Goal: Task Accomplishment & Management: Manage account settings

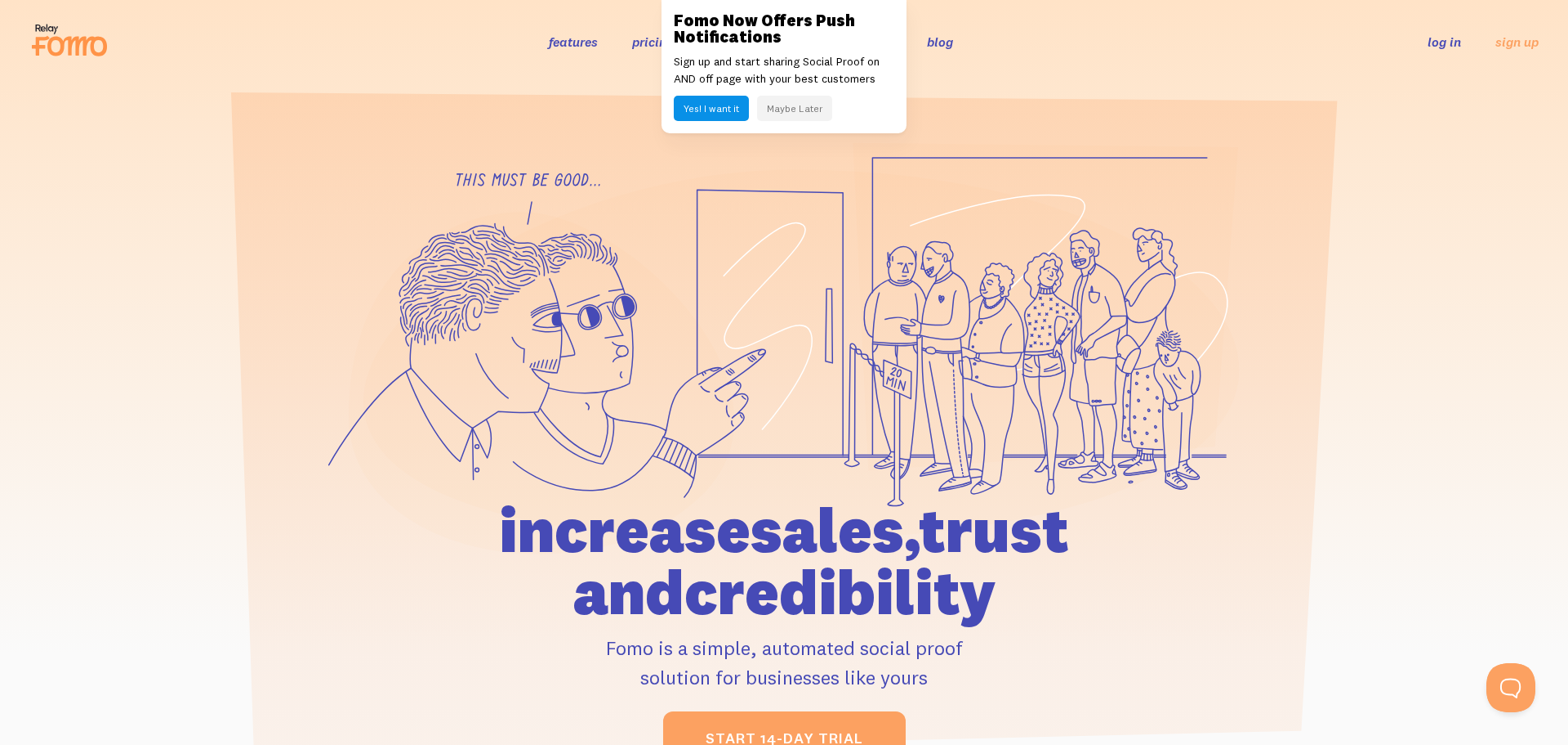
click at [1444, 46] on link "log in" at bounding box center [1445, 41] width 34 height 16
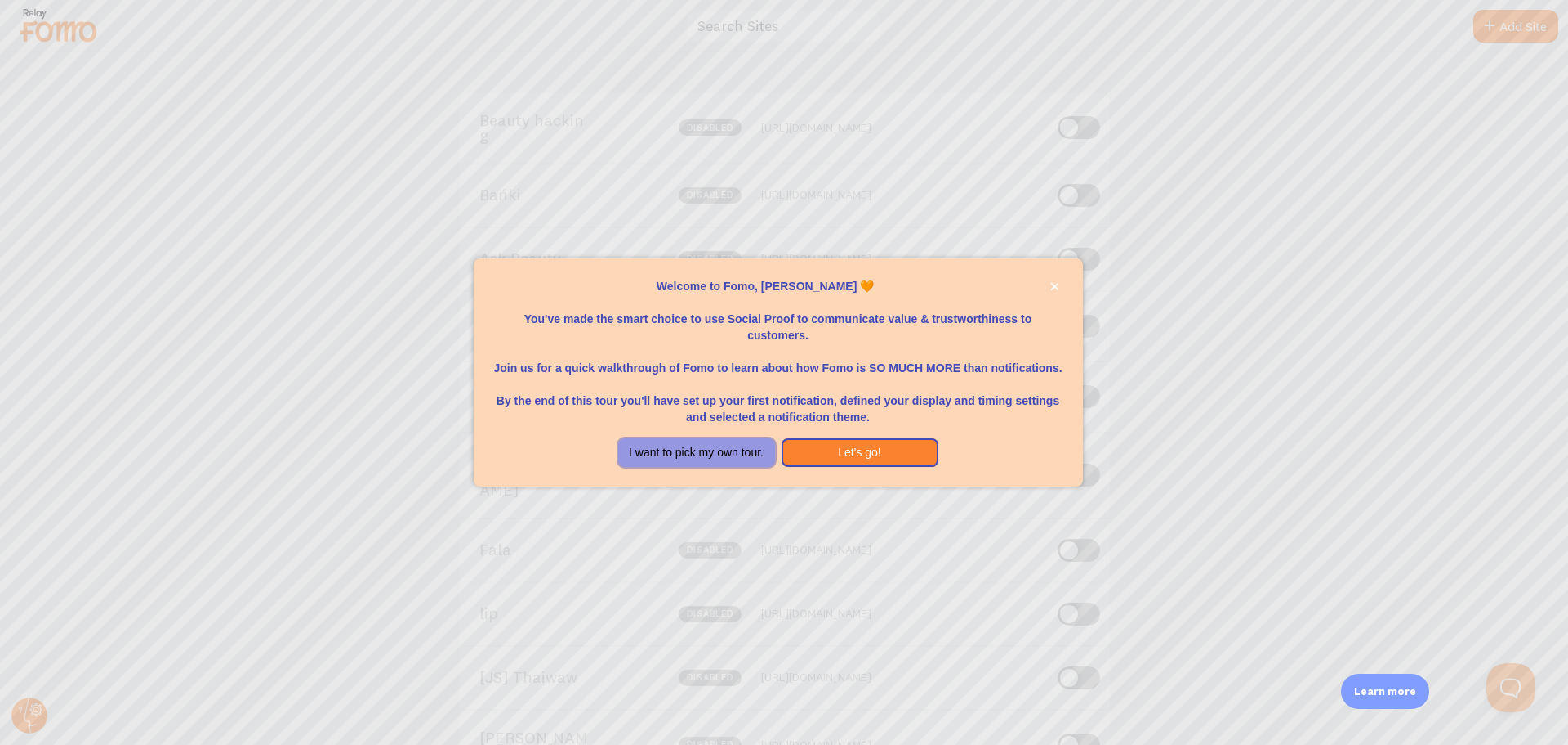
click at [733, 464] on button "I want to pick my own tour." at bounding box center [697, 453] width 157 height 29
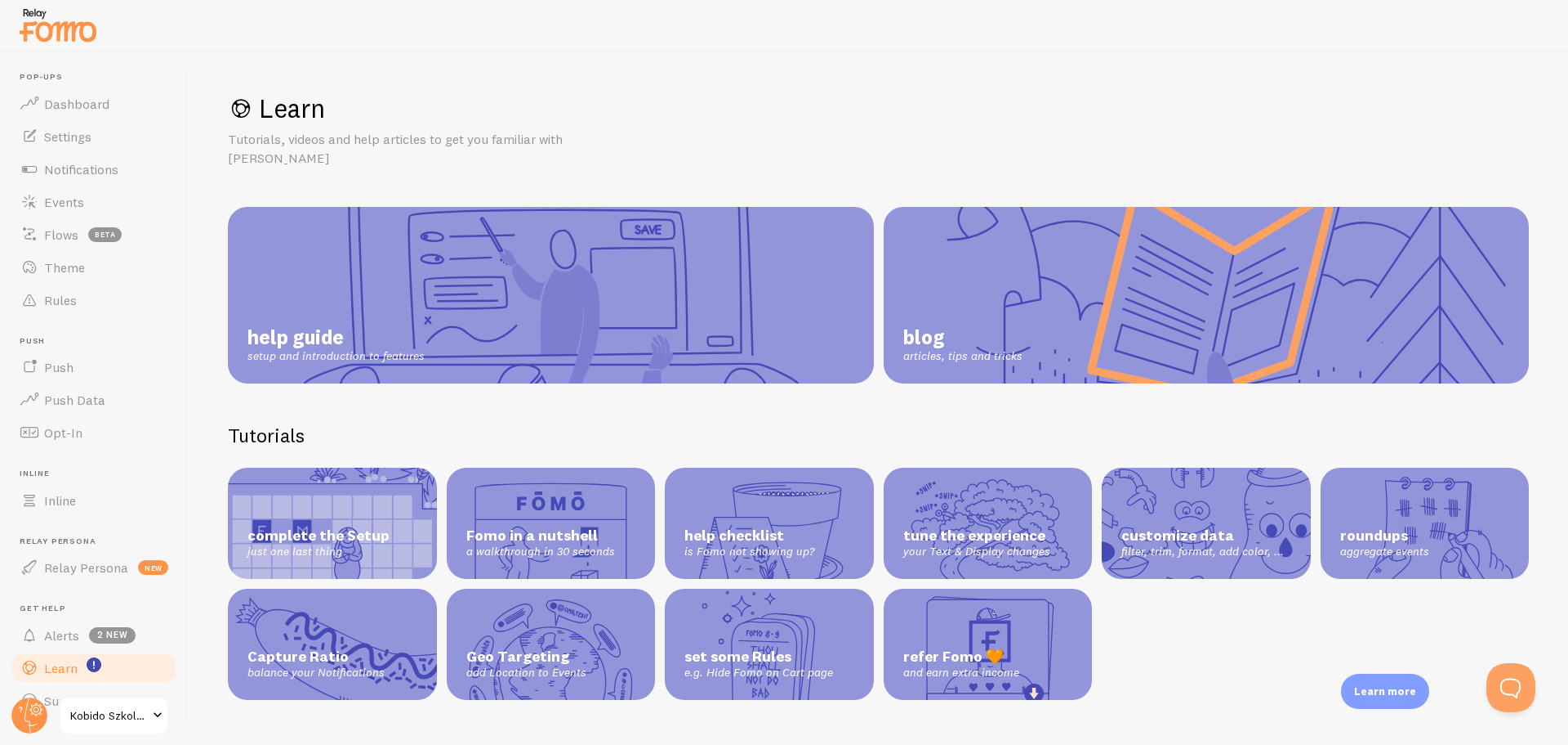
click at [112, 706] on span "Kobido Szkolenia" at bounding box center [109, 715] width 77 height 19
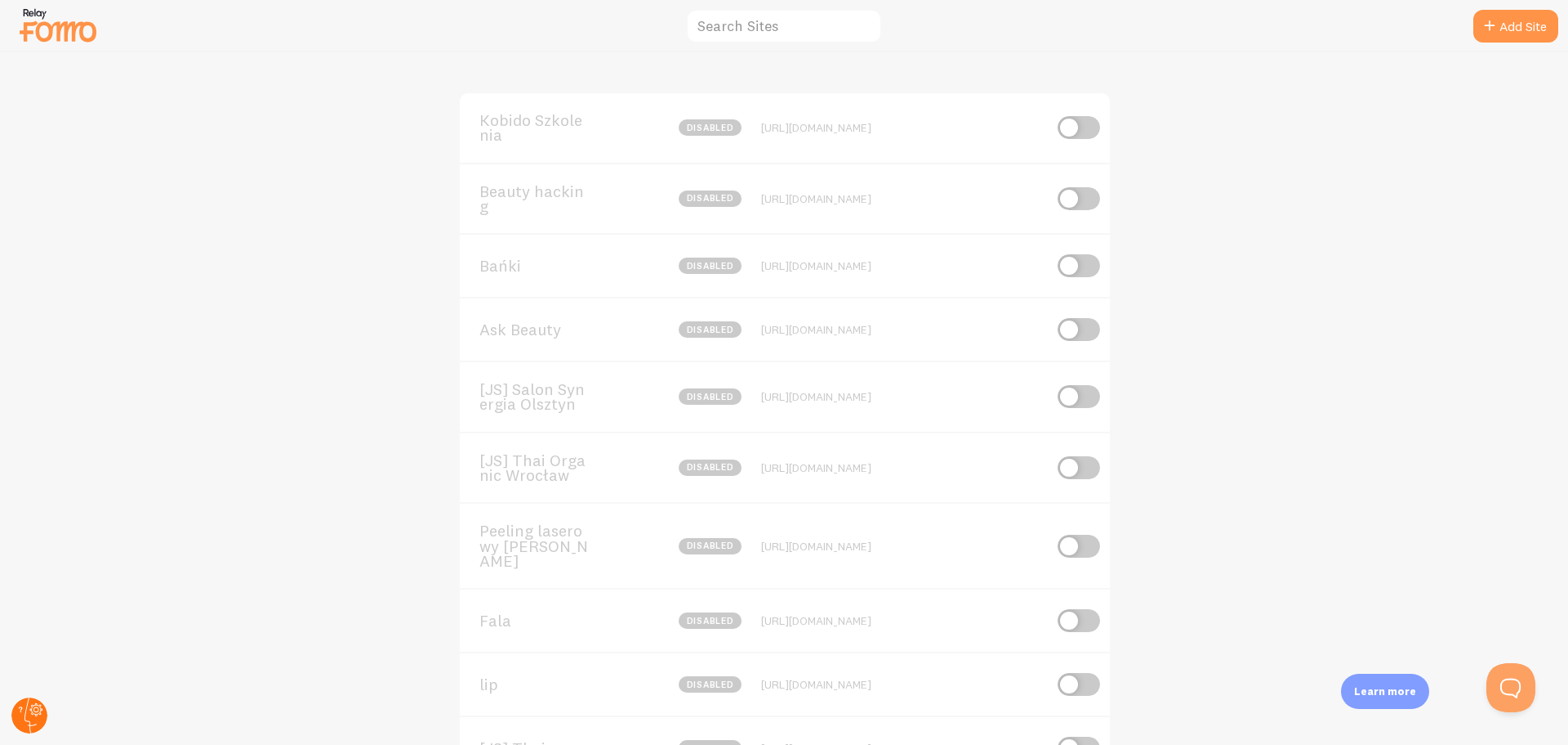
click at [29, 714] on circle at bounding box center [29, 715] width 36 height 36
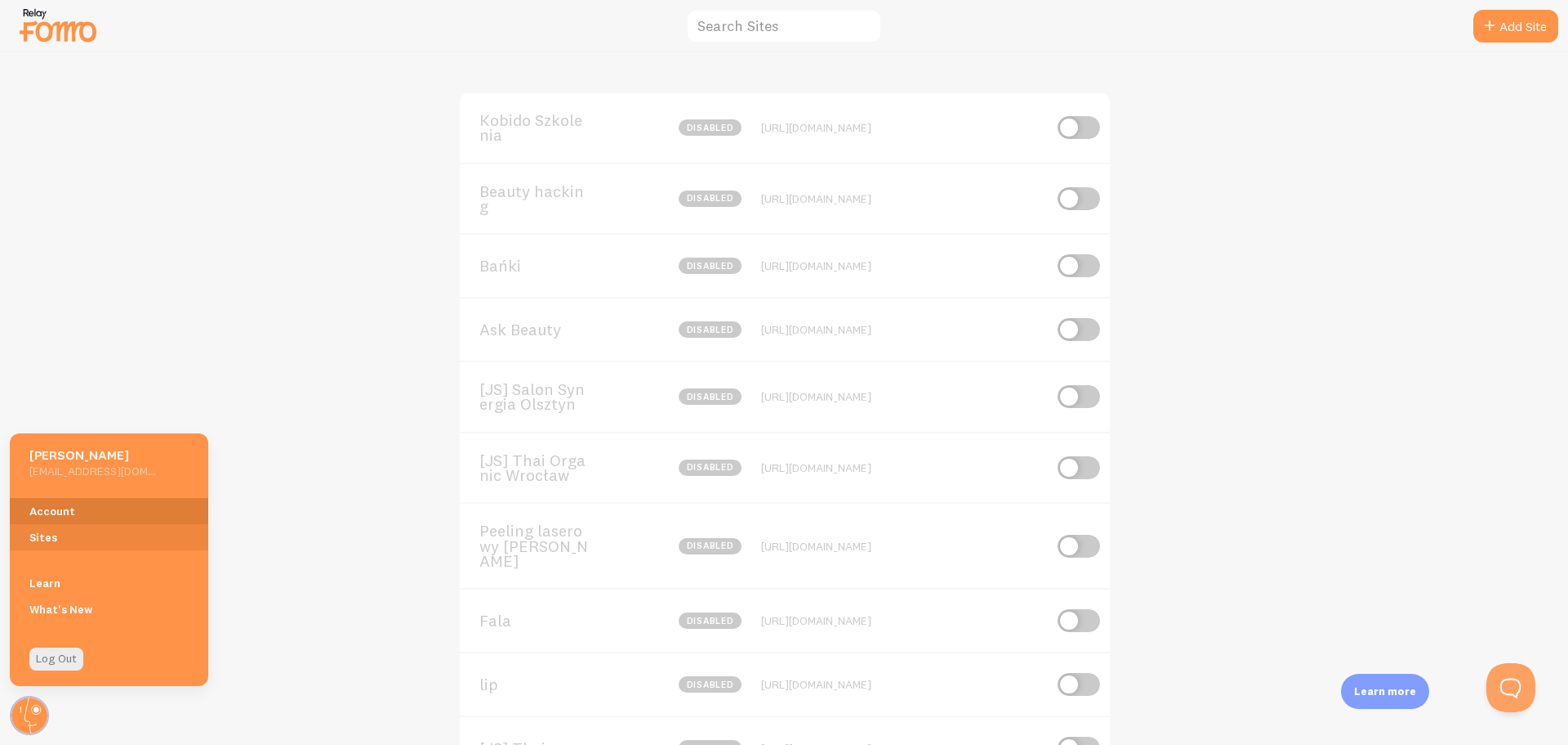
click at [73, 506] on link "Account" at bounding box center [109, 511] width 198 height 26
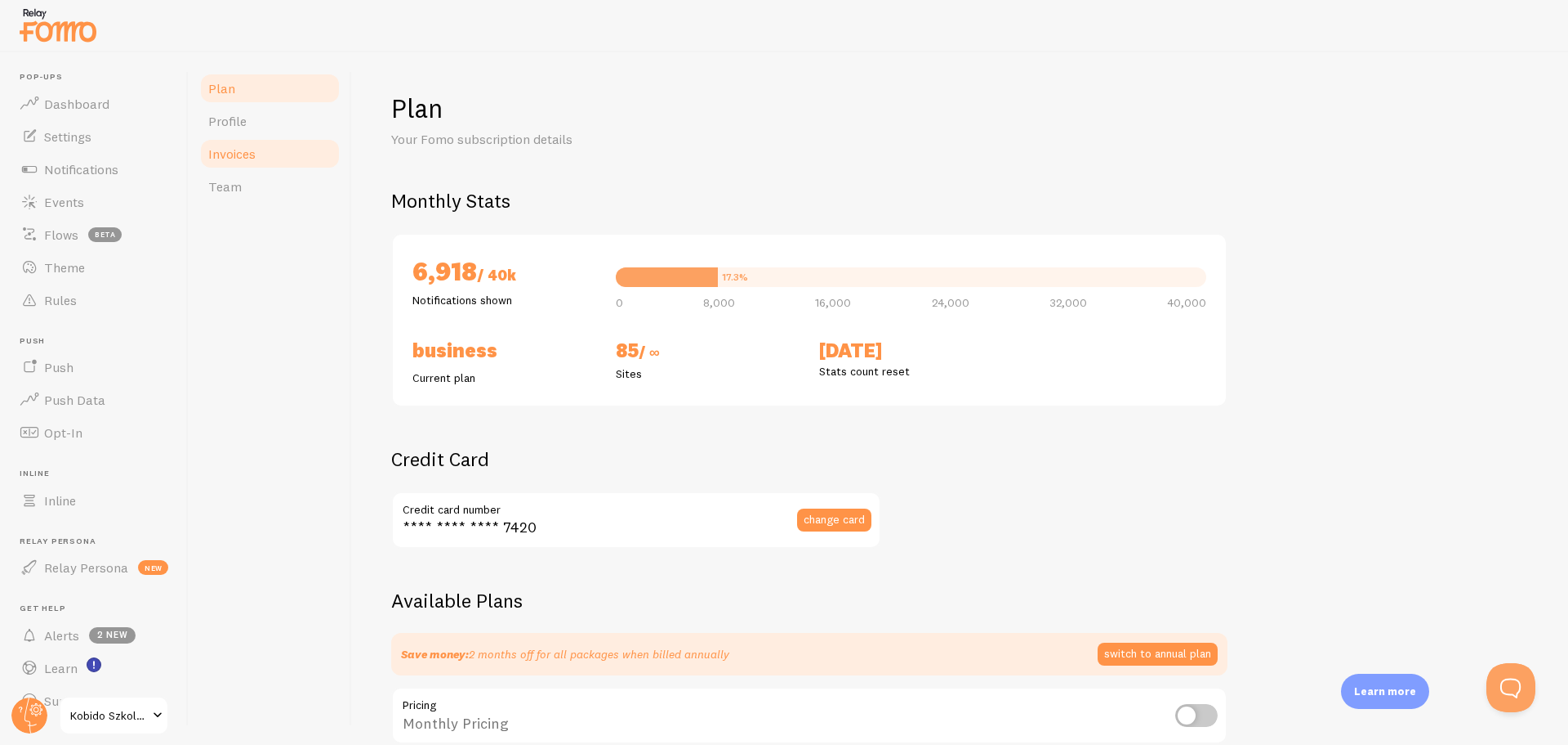
click at [297, 157] on link "Invoices" at bounding box center [269, 153] width 143 height 33
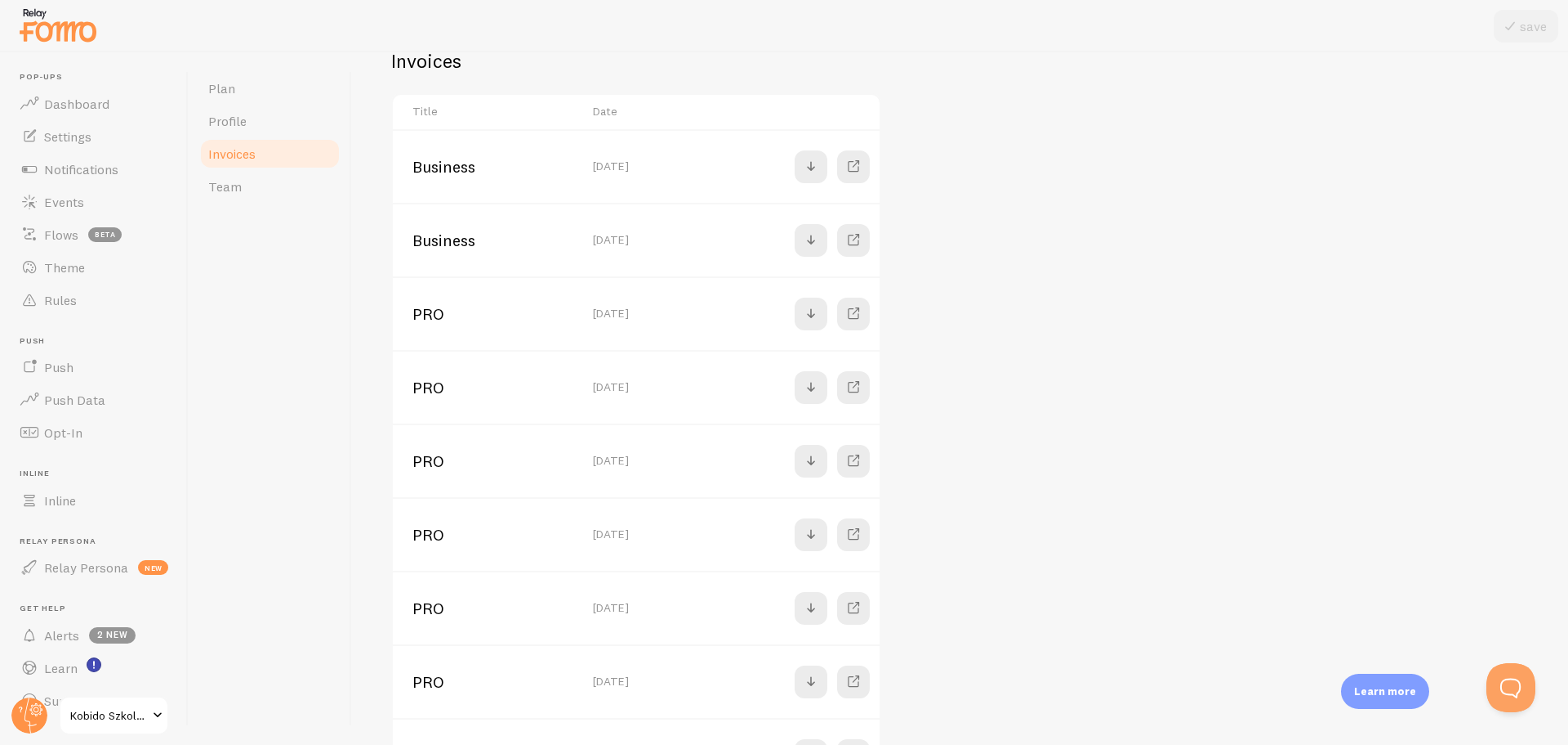
scroll to position [360, 0]
click at [853, 464] on span at bounding box center [853, 459] width 19 height 19
